Goal: Information Seeking & Learning: Understand process/instructions

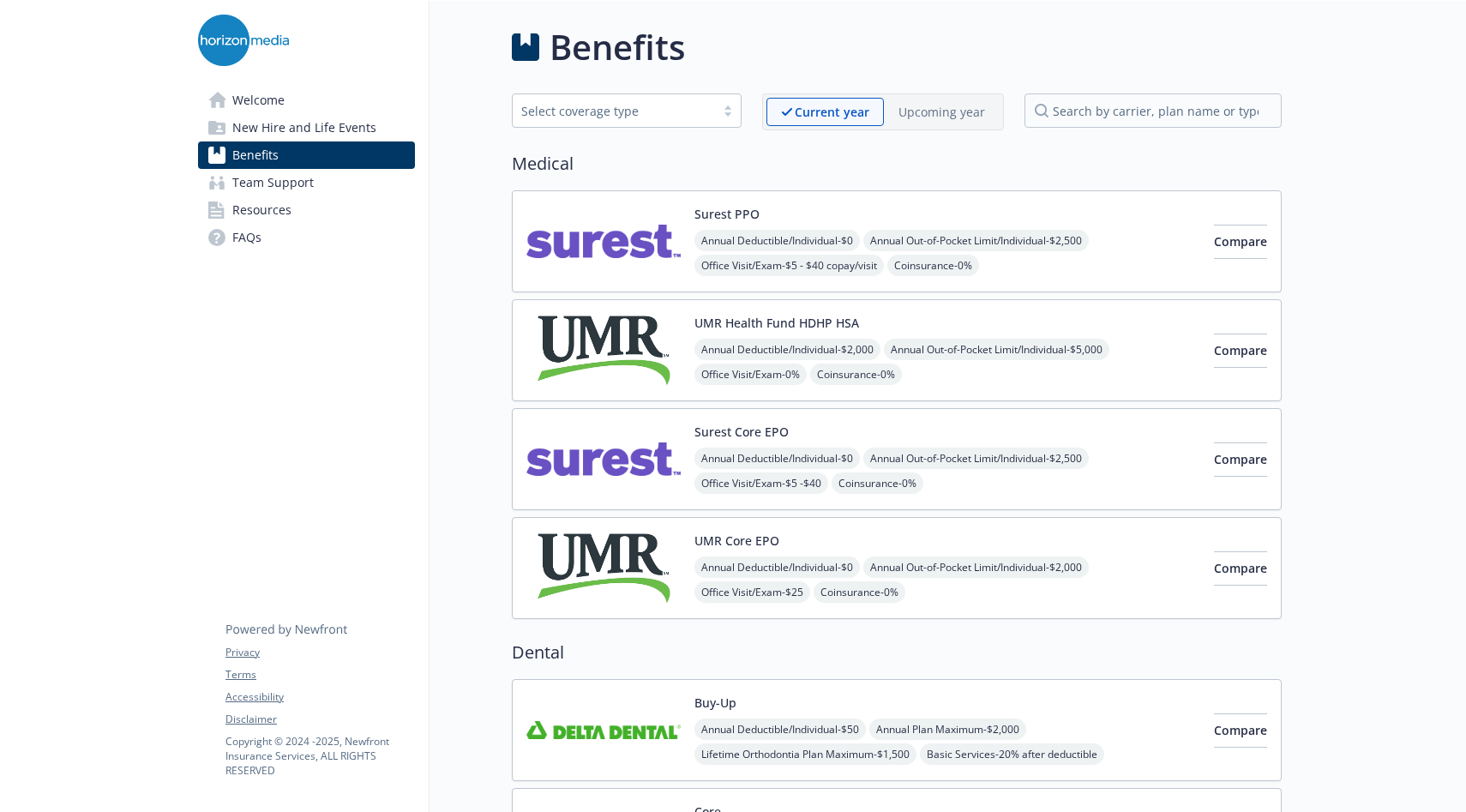
click at [1053, 276] on div "Annual Deductible/Individual - $0 Annual Out-of-Pocket Limit/Individual - $2,50…" at bounding box center [947, 302] width 506 height 147
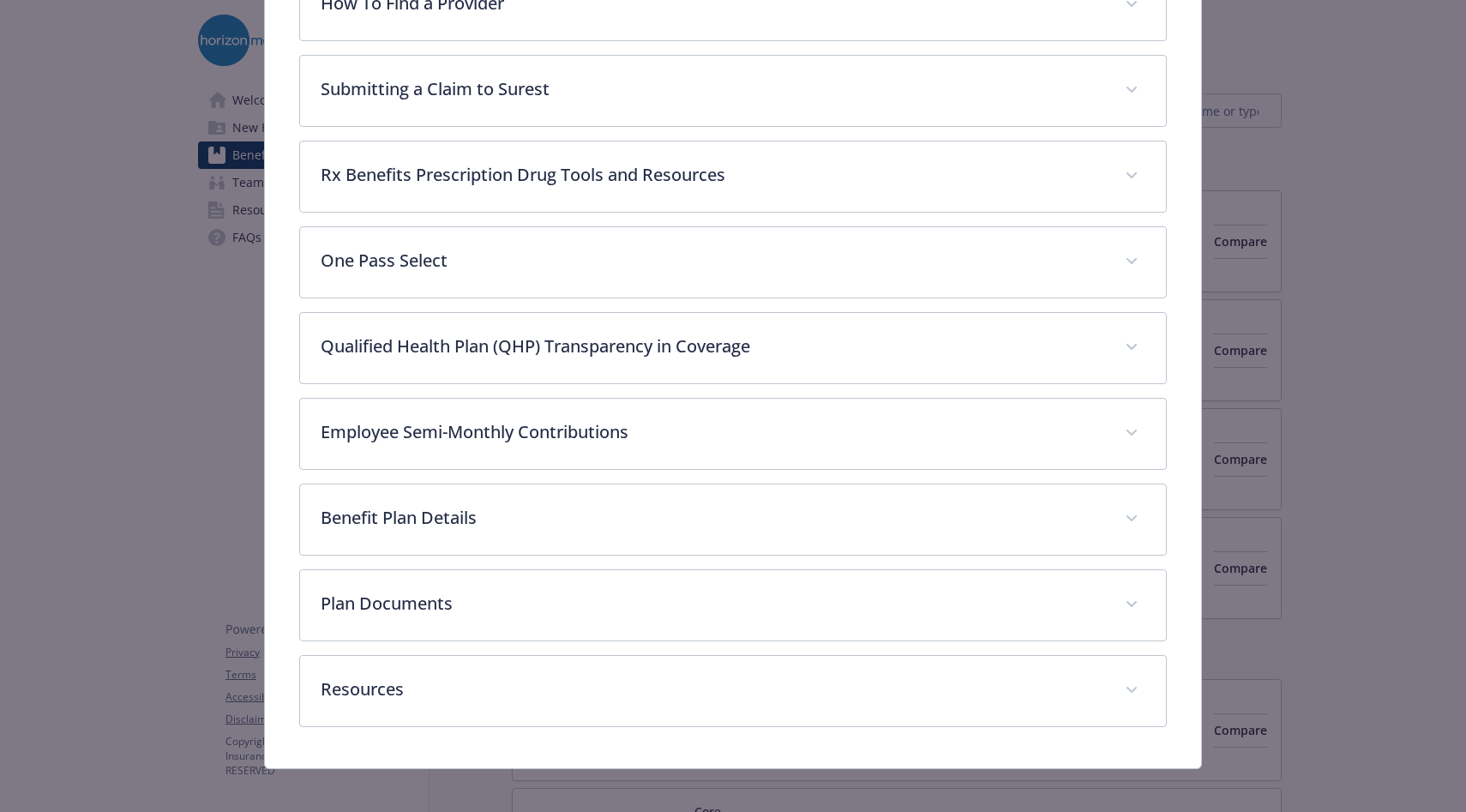
scroll to position [720, 0]
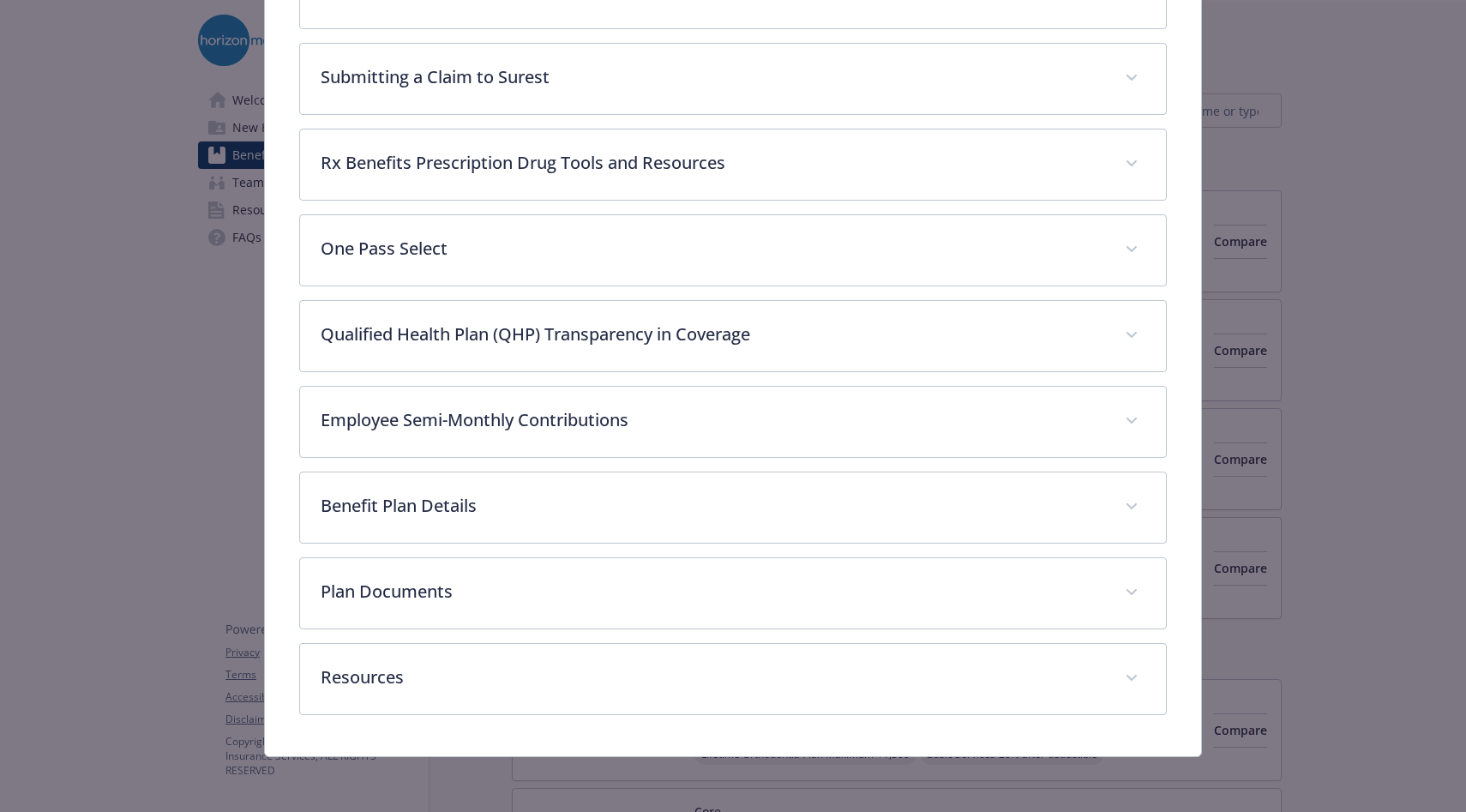
click at [109, 501] on div "Medical - Surest PPO - Medical PPO Surest PPO Website [URL][DOMAIN_NAME] Phone …" at bounding box center [733, 406] width 1466 height 812
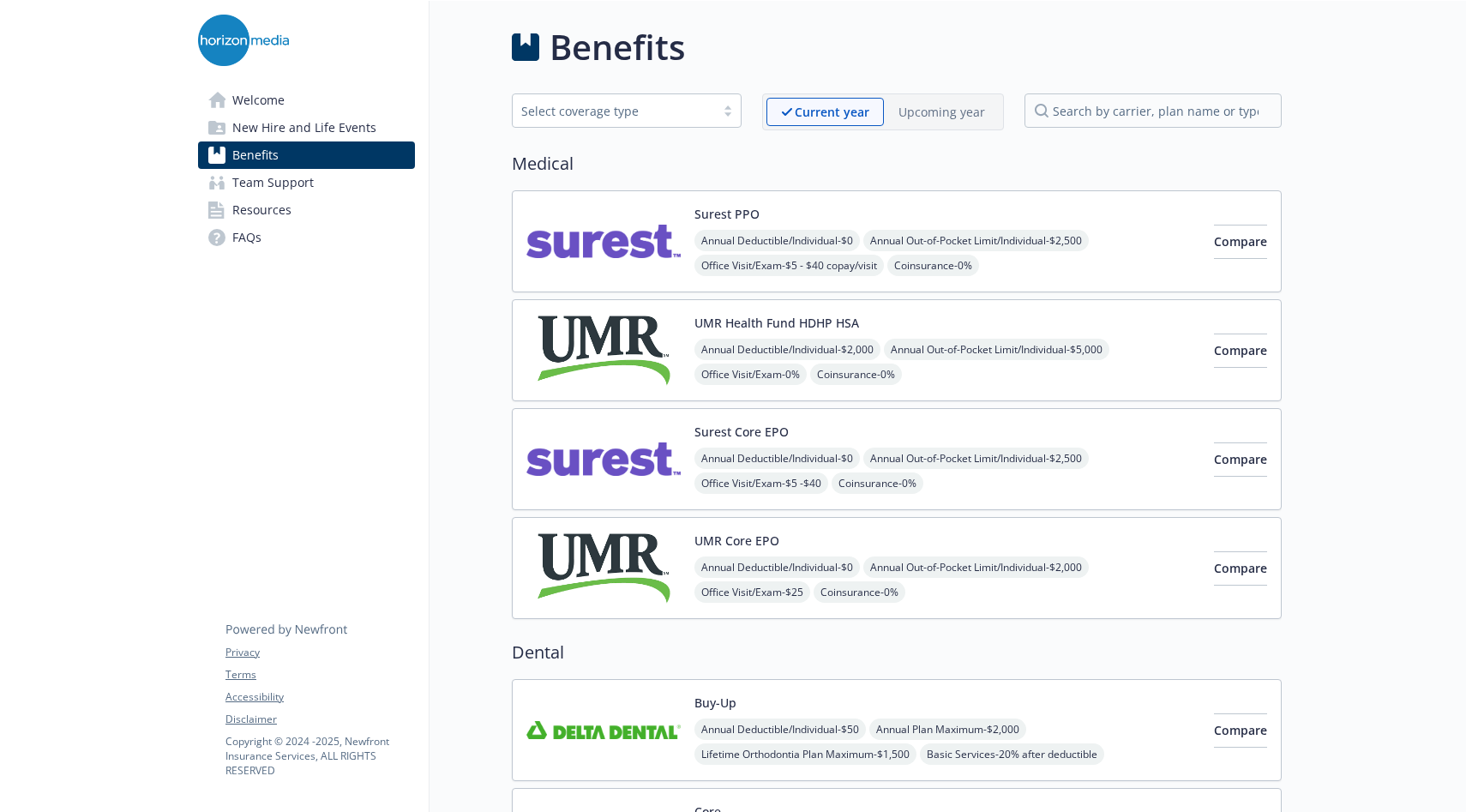
click at [911, 315] on div "UMR Health Fund HDHP HSA Annual Deductible/Individual - $2,000 Annual Out-of-Po…" at bounding box center [947, 349] width 506 height 73
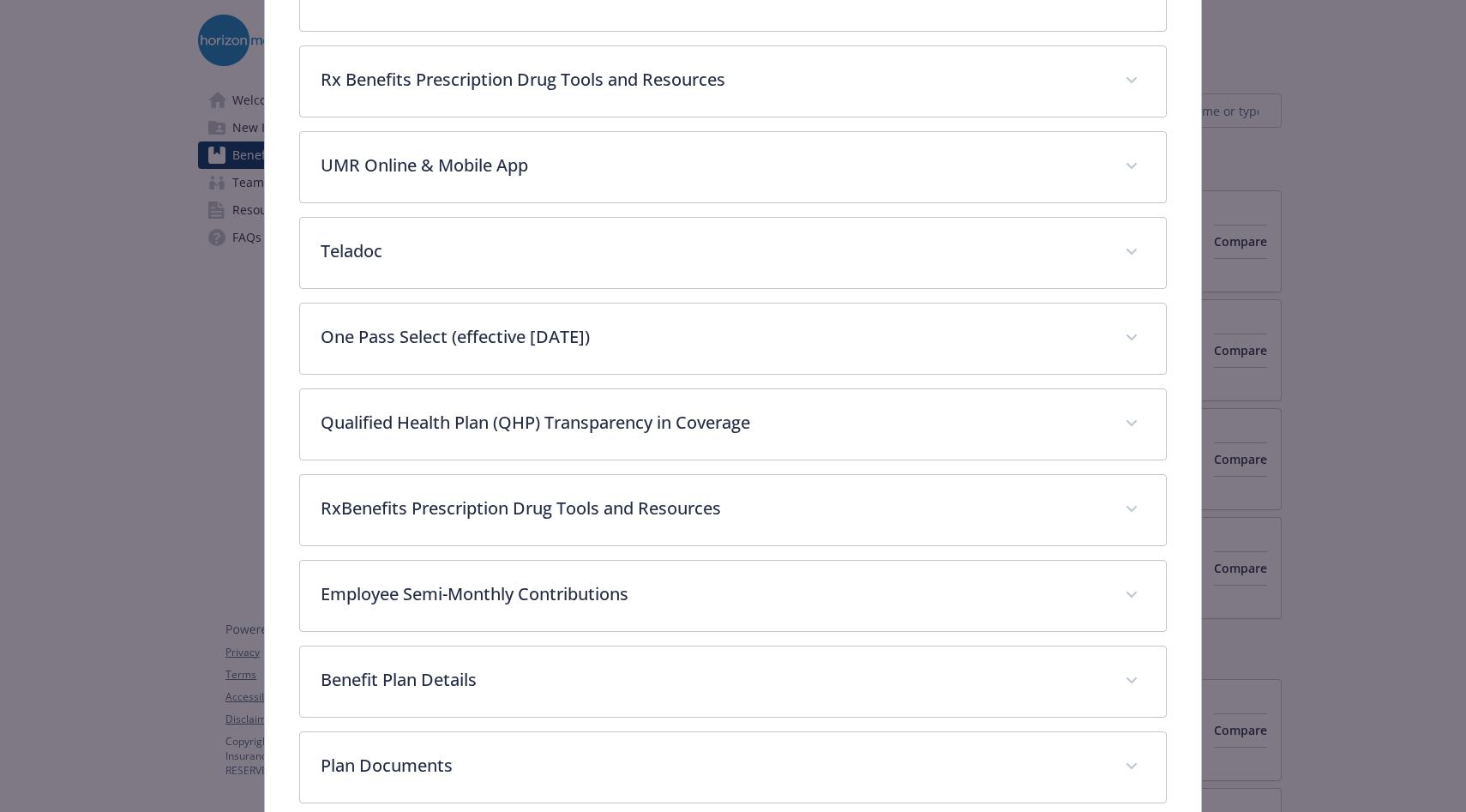
scroll to position [721, 0]
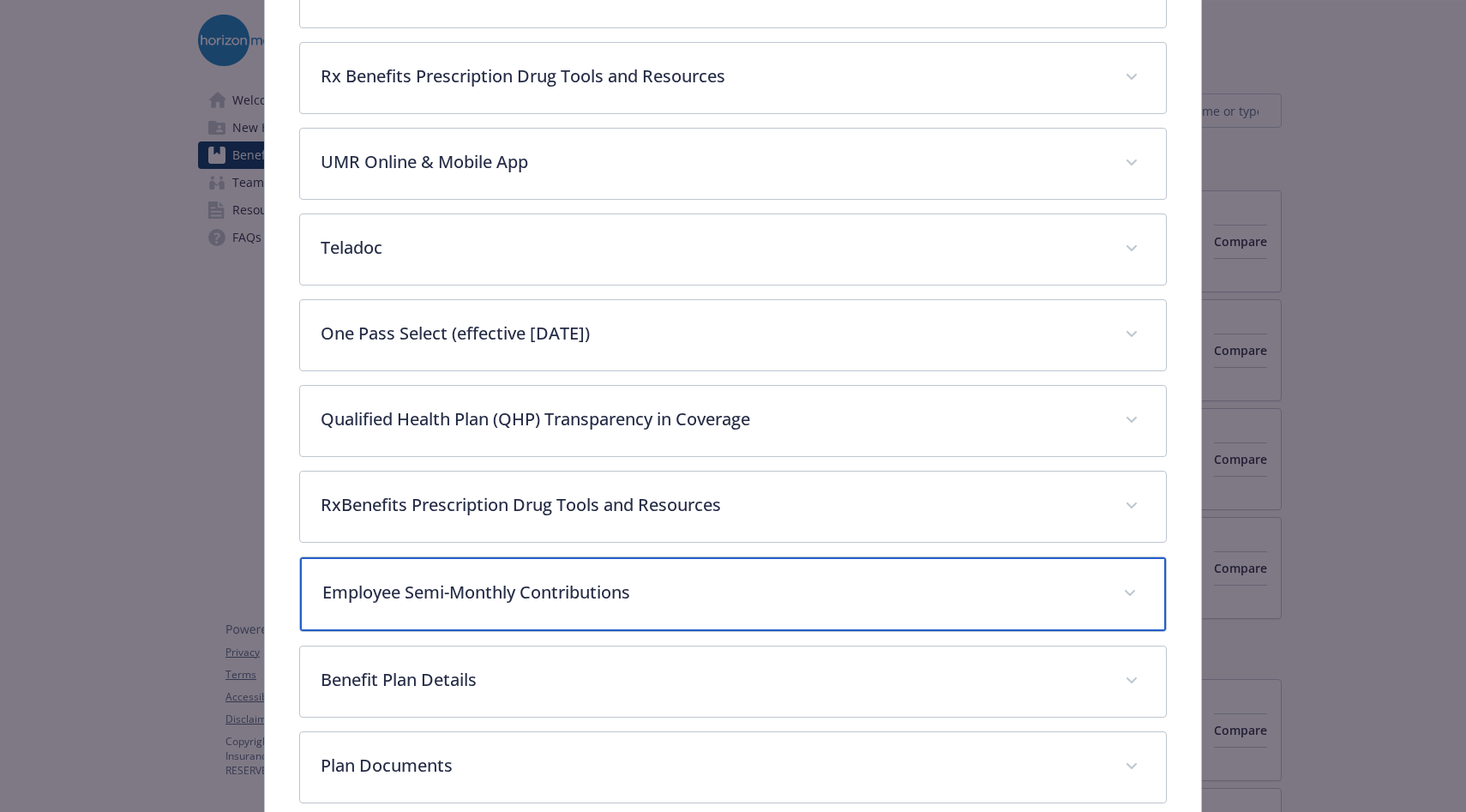
click at [709, 594] on p "Employee Semi-Monthly Contributions" at bounding box center [713, 593] width 780 height 26
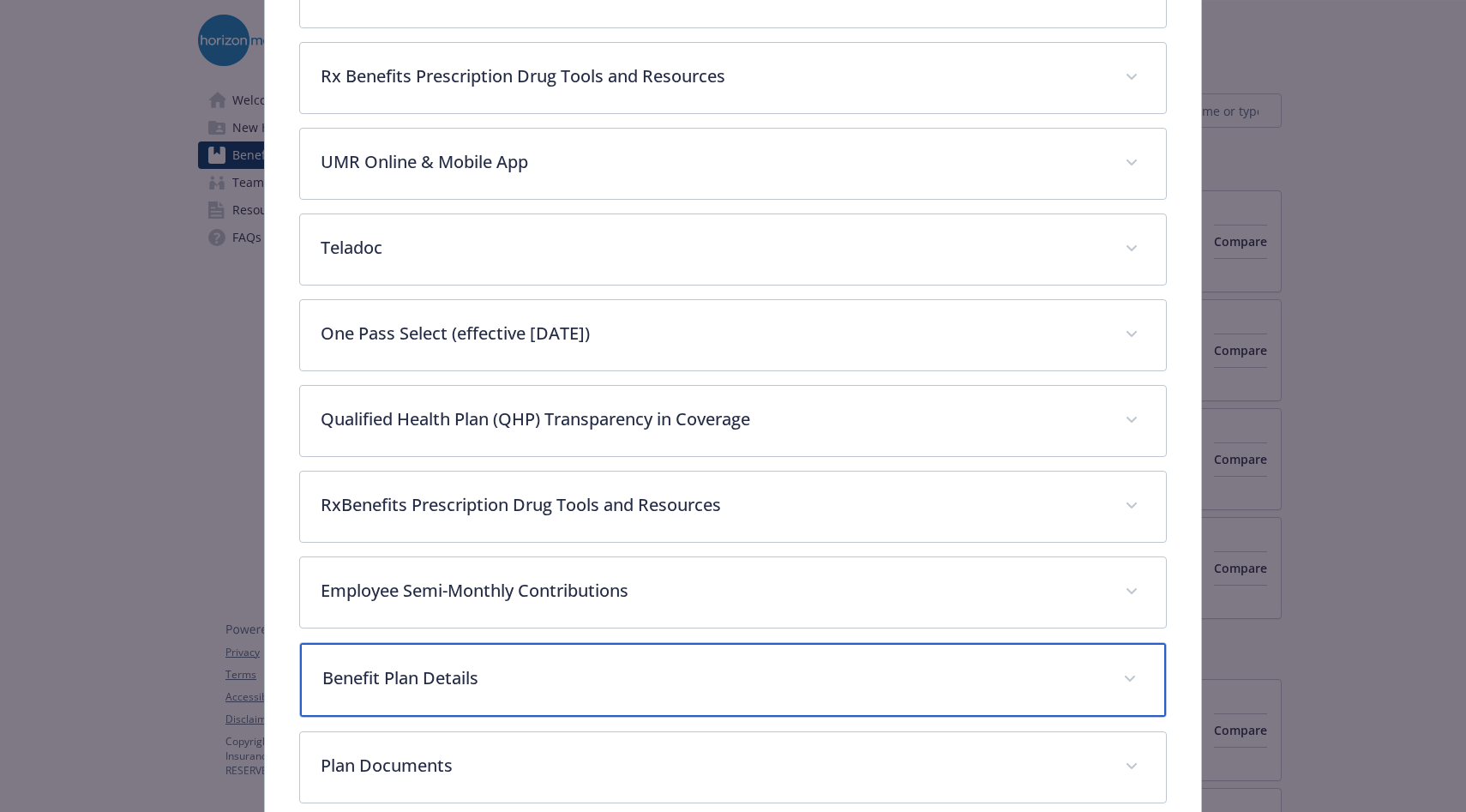
click at [686, 696] on div "Benefit Plan Details" at bounding box center [732, 679] width 866 height 74
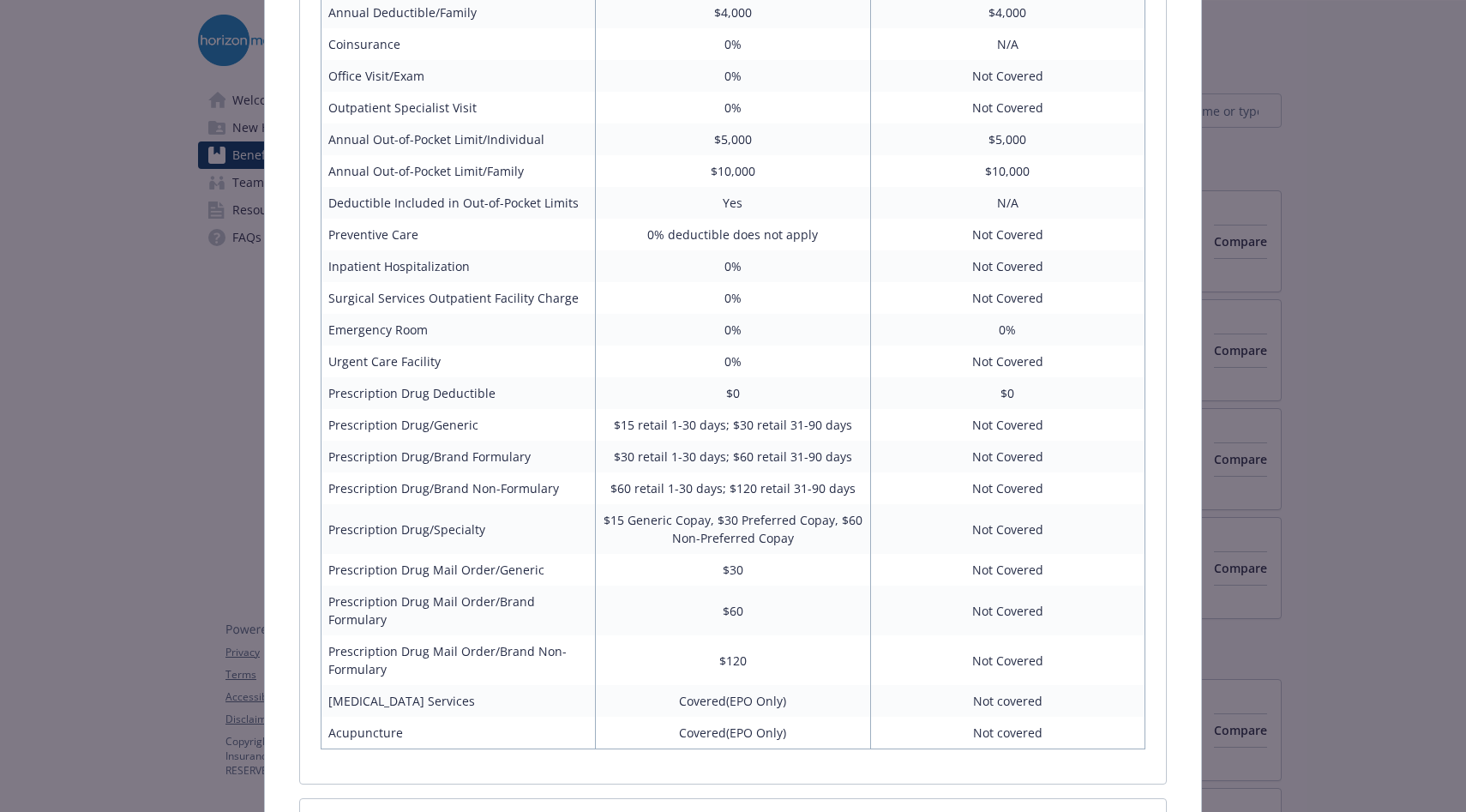
scroll to position [1645, 0]
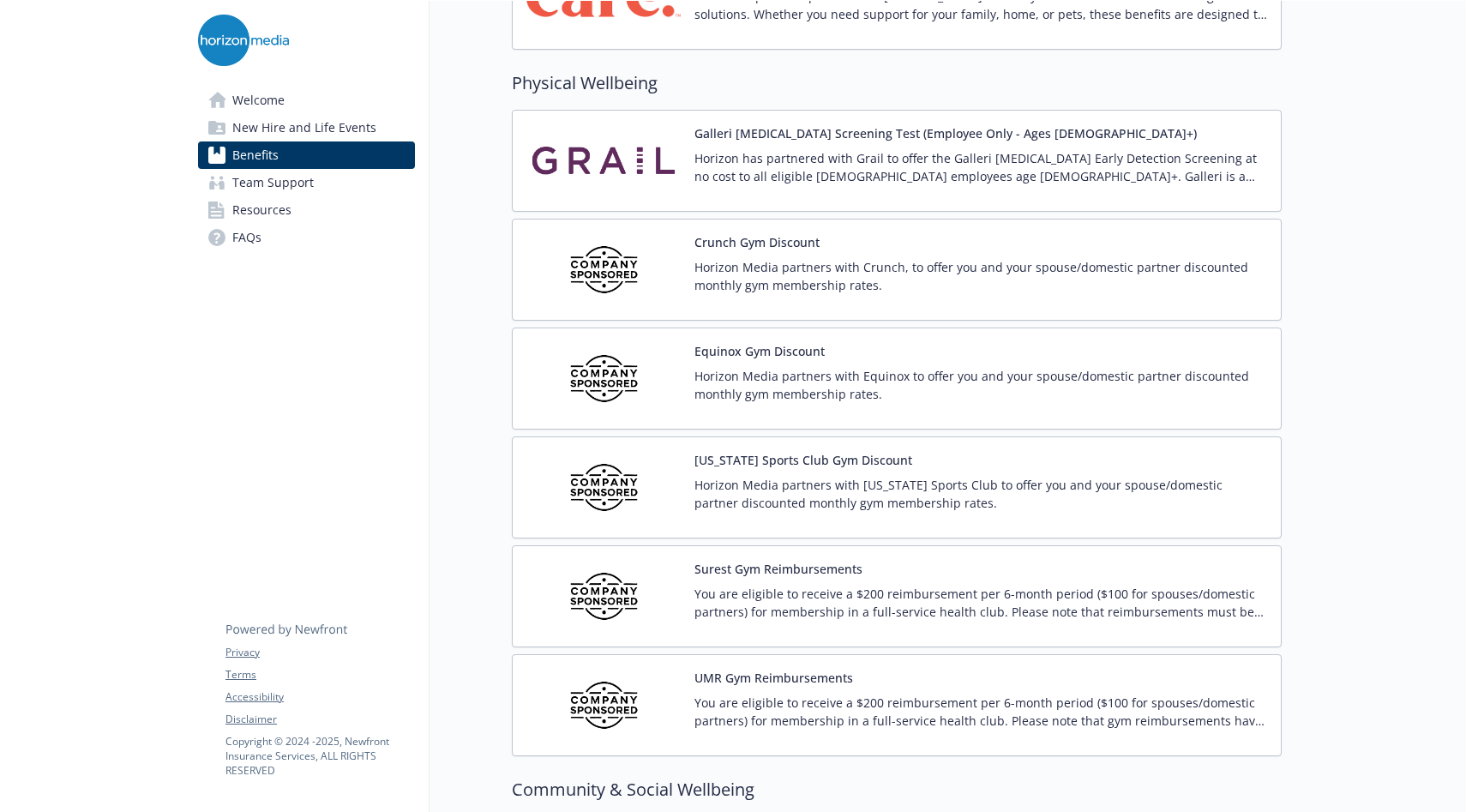
scroll to position [3816, 0]
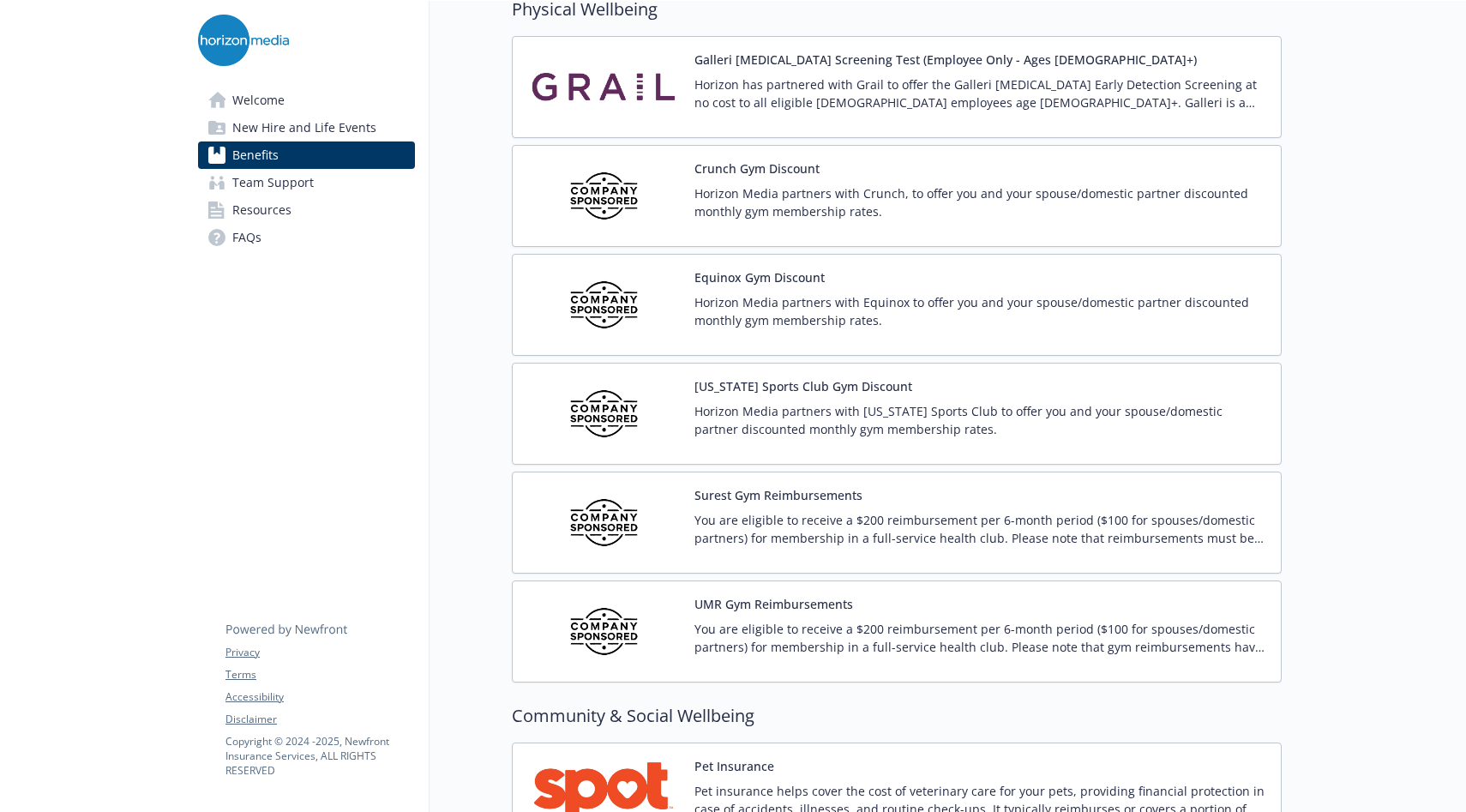
click at [911, 639] on p "You are eligible to receive a $200 reimbursement per 6-month period ($100 for s…" at bounding box center [980, 637] width 573 height 36
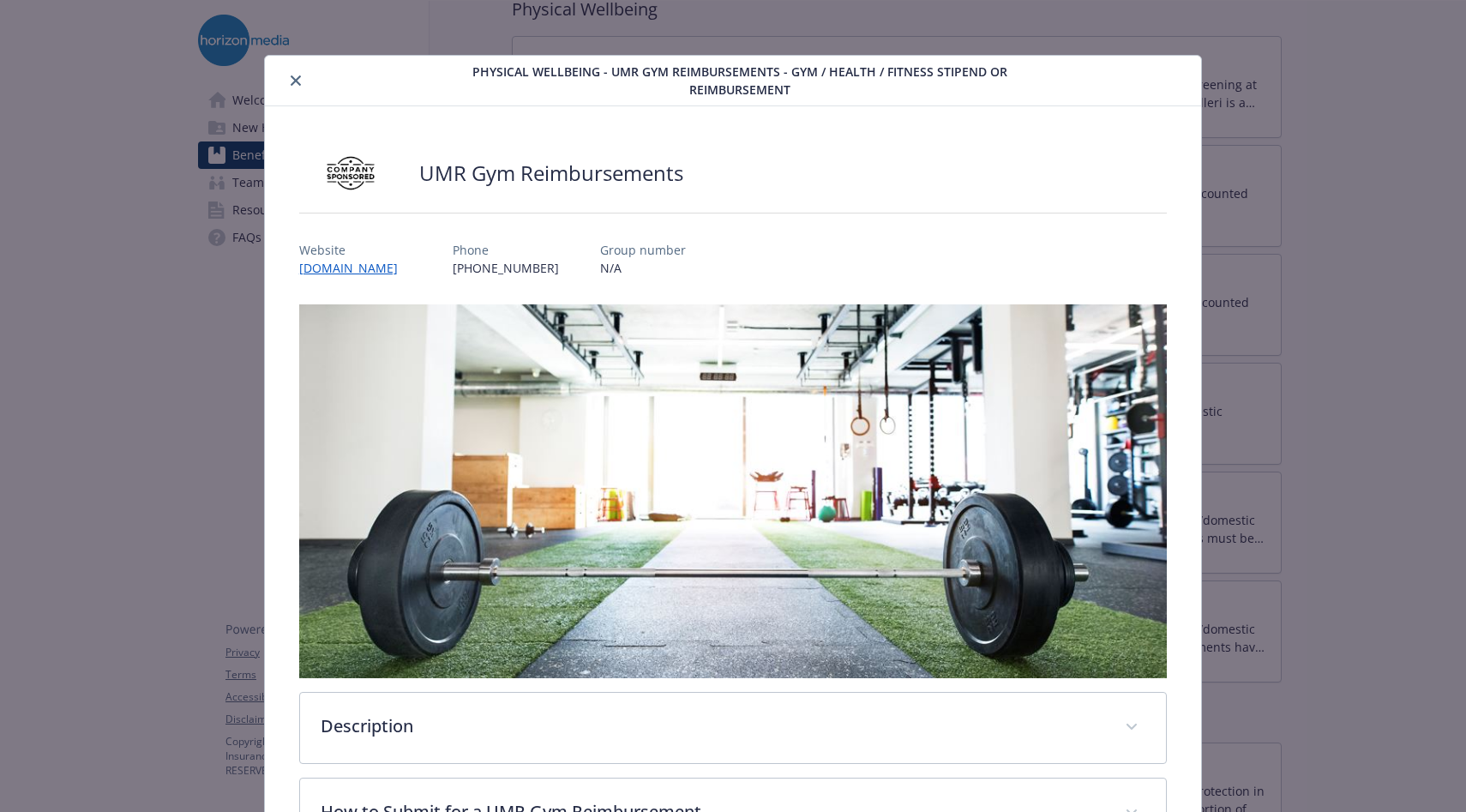
scroll to position [220, 0]
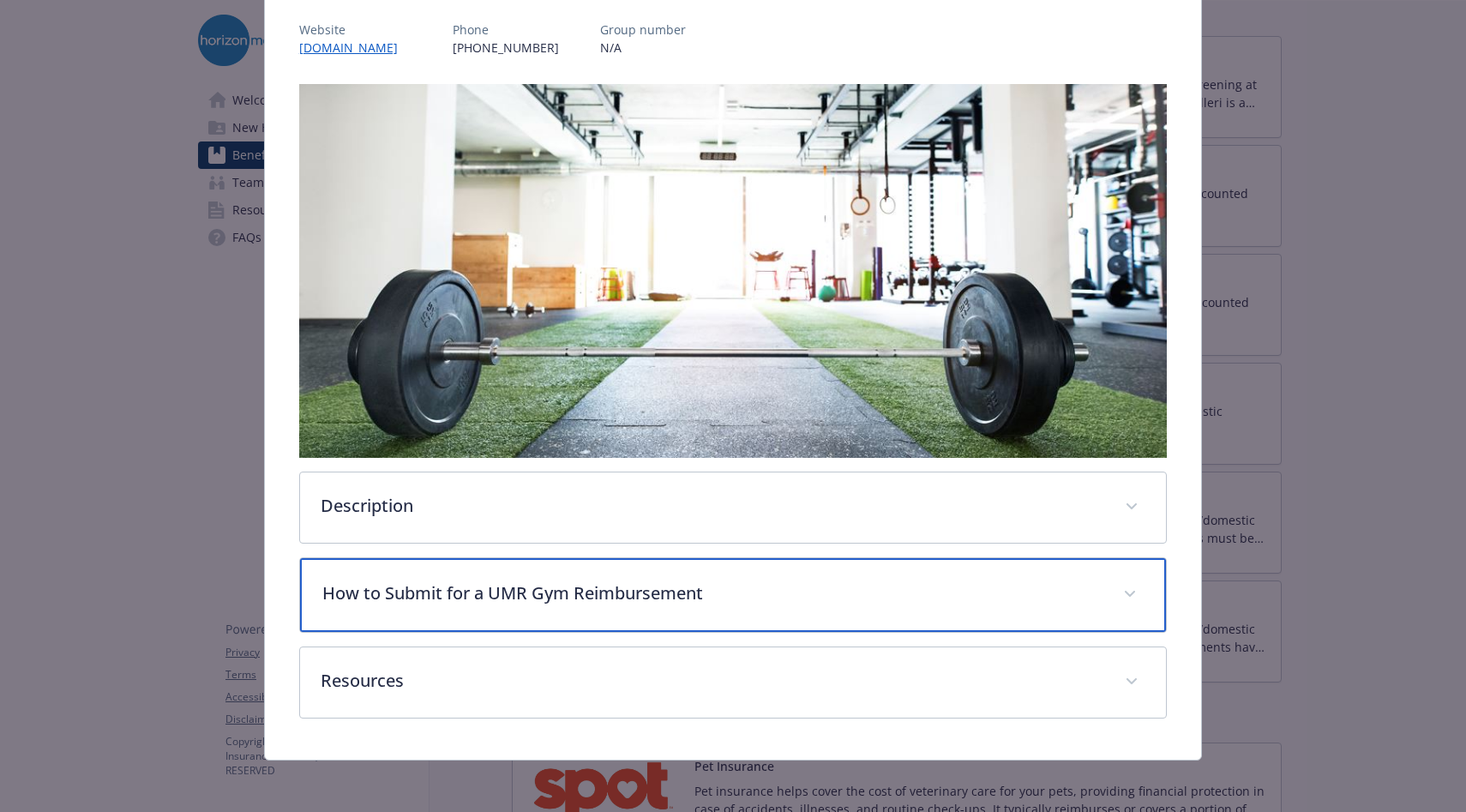
click at [842, 594] on p "How to Submit for a UMR Gym Reimbursement" at bounding box center [713, 594] width 780 height 26
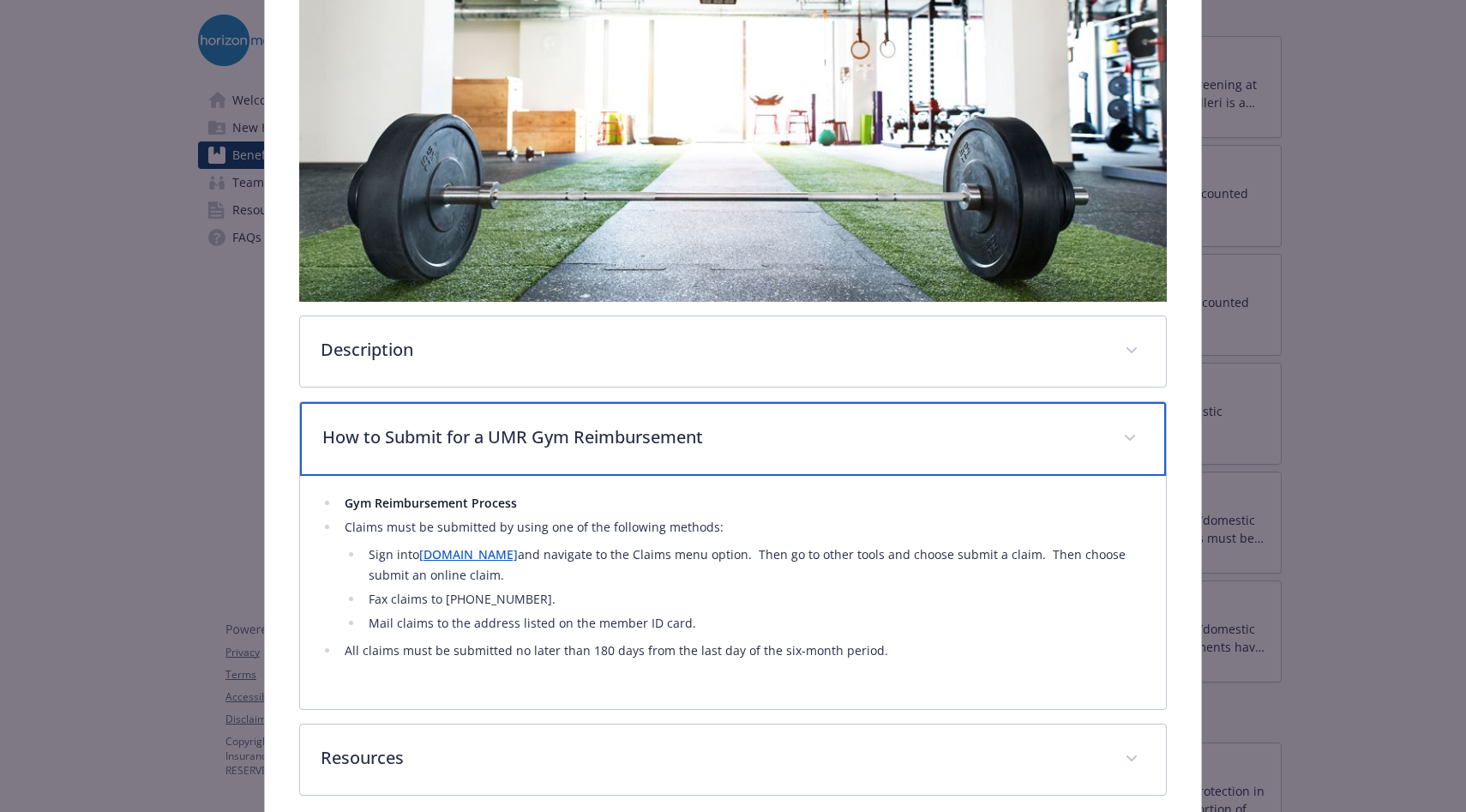
scroll to position [431, 0]
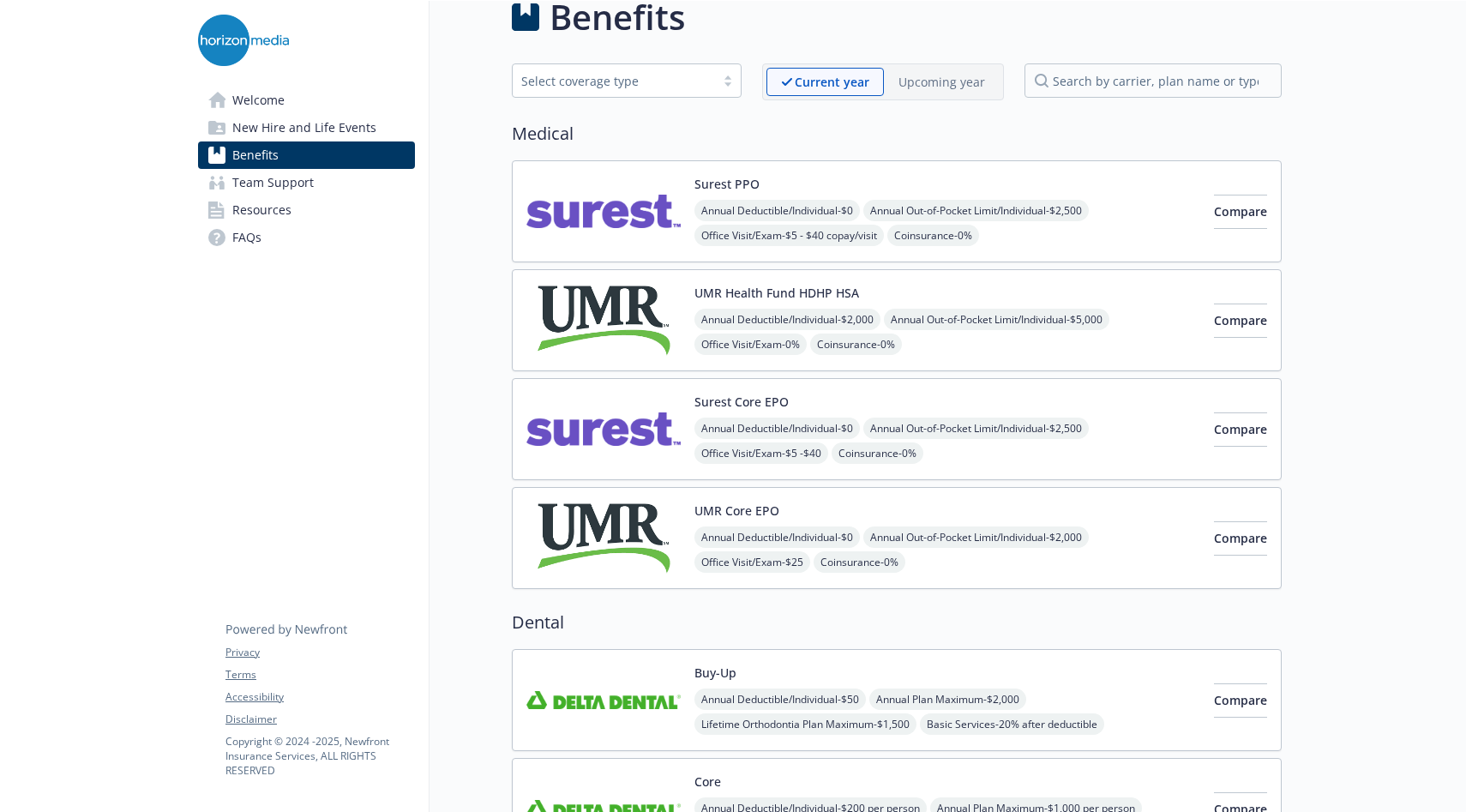
scroll to position [29, 0]
